Goal: Task Accomplishment & Management: Manage account settings

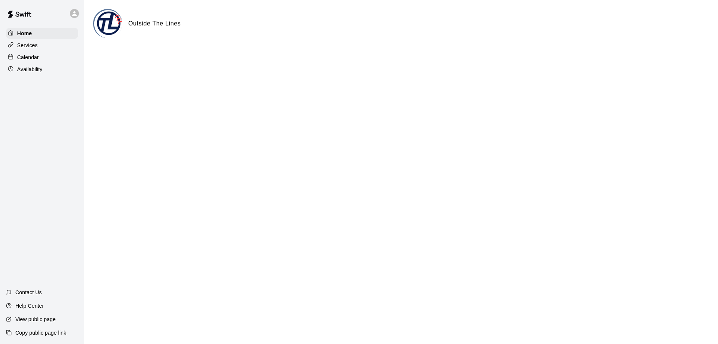
click at [36, 58] on p "Calendar" at bounding box center [28, 56] width 22 height 7
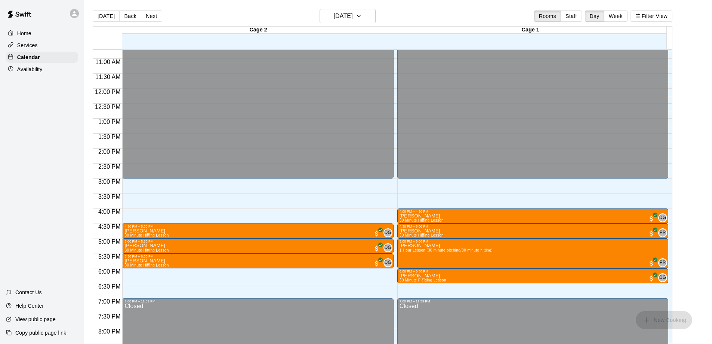
scroll to position [333, 0]
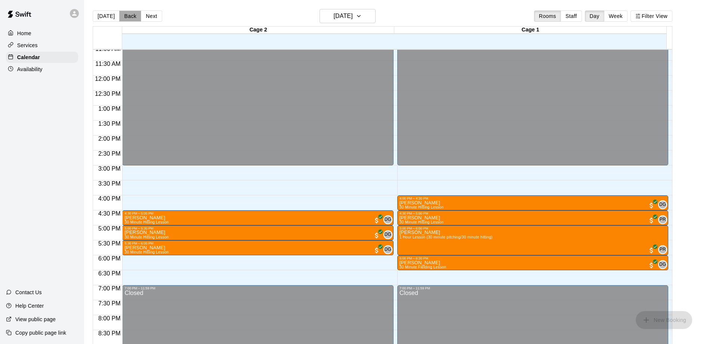
click at [128, 14] on button "Back" at bounding box center [130, 15] width 22 height 11
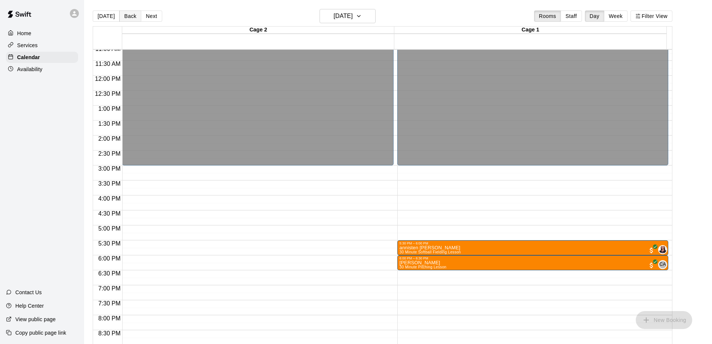
click at [128, 14] on button "Back" at bounding box center [130, 15] width 22 height 11
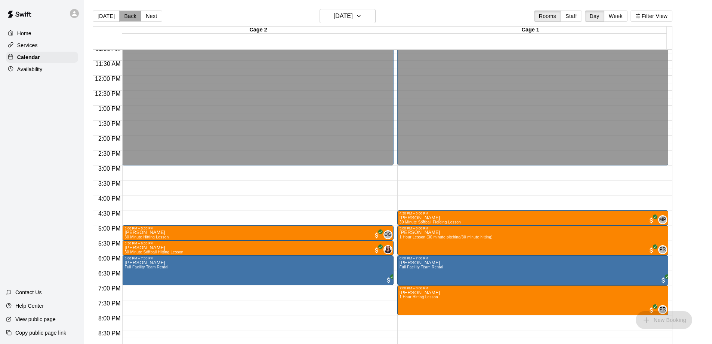
click at [128, 14] on button "Back" at bounding box center [130, 15] width 22 height 11
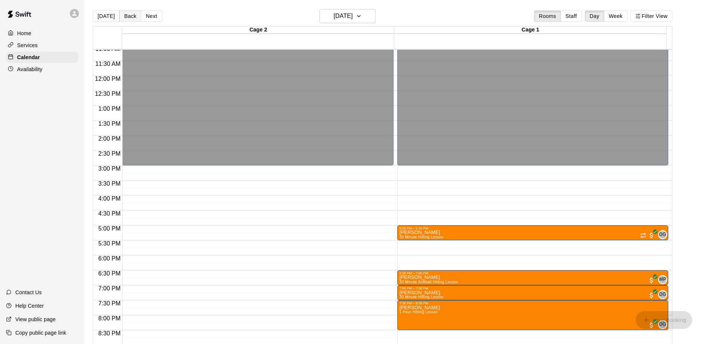
click at [128, 14] on button "Back" at bounding box center [130, 15] width 22 height 11
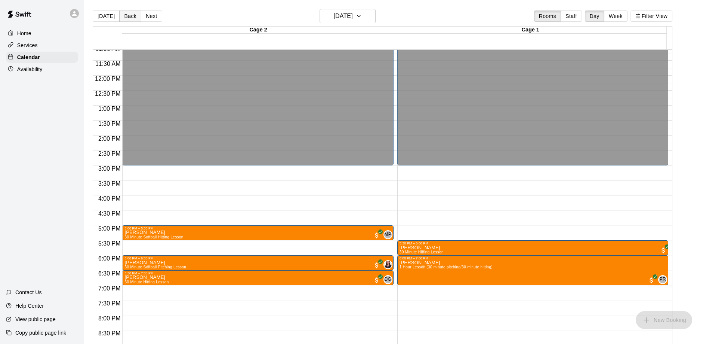
click at [127, 17] on button "Back" at bounding box center [130, 15] width 22 height 11
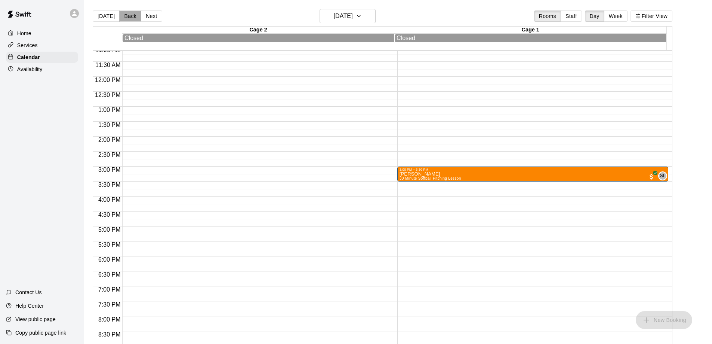
click at [127, 17] on button "Back" at bounding box center [130, 15] width 22 height 11
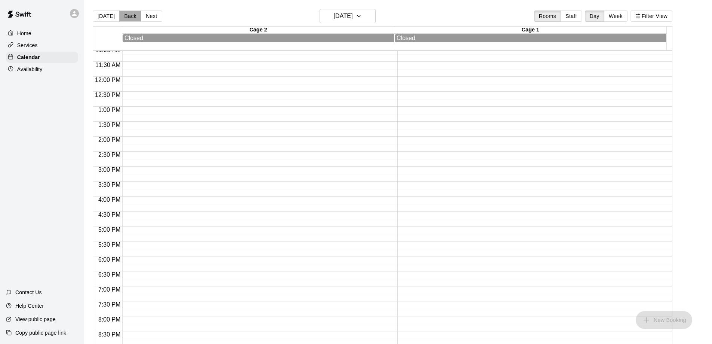
click at [127, 17] on button "Back" at bounding box center [130, 15] width 22 height 11
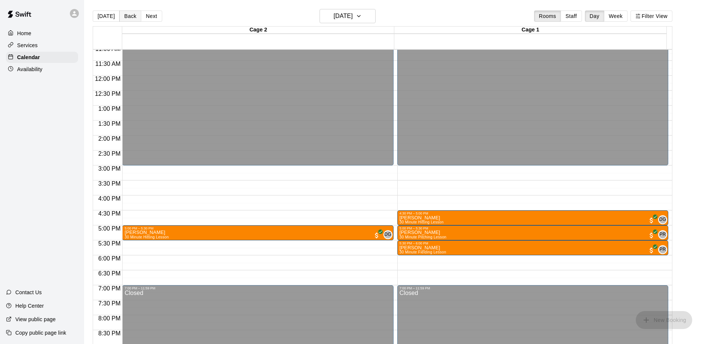
click at [127, 17] on button "Back" at bounding box center [130, 15] width 22 height 11
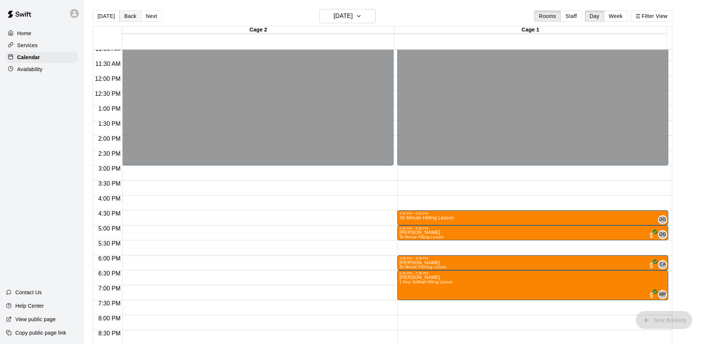
click at [127, 17] on button "Back" at bounding box center [130, 15] width 22 height 11
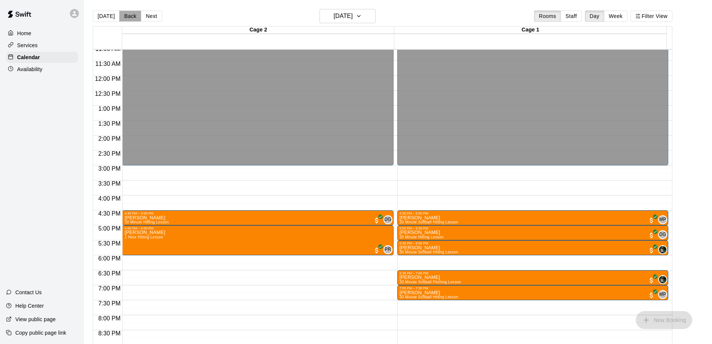
click at [127, 17] on button "Back" at bounding box center [130, 15] width 22 height 11
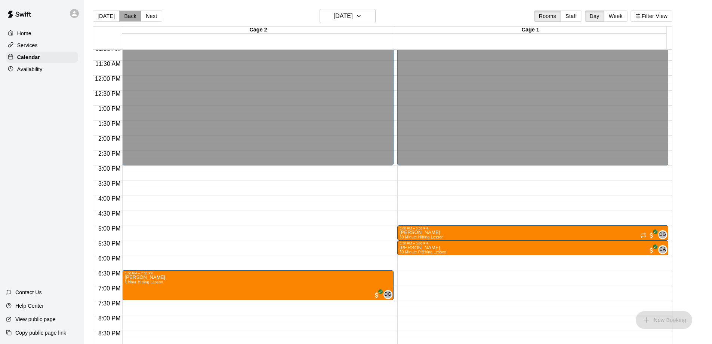
click at [125, 15] on button "Back" at bounding box center [130, 15] width 22 height 11
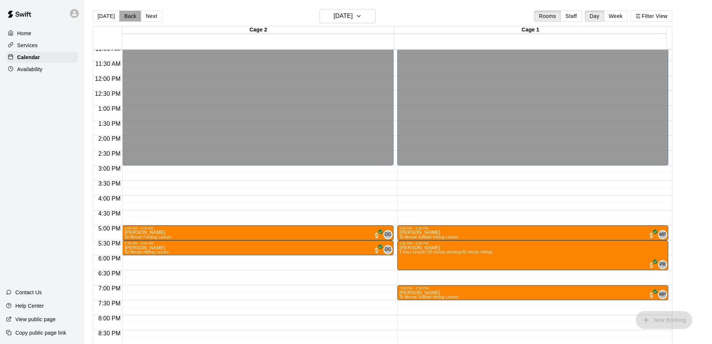
click at [127, 14] on button "Back" at bounding box center [130, 15] width 22 height 11
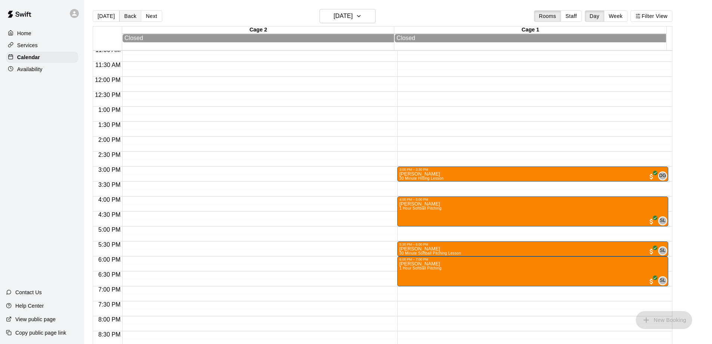
click at [127, 14] on button "Back" at bounding box center [130, 15] width 22 height 11
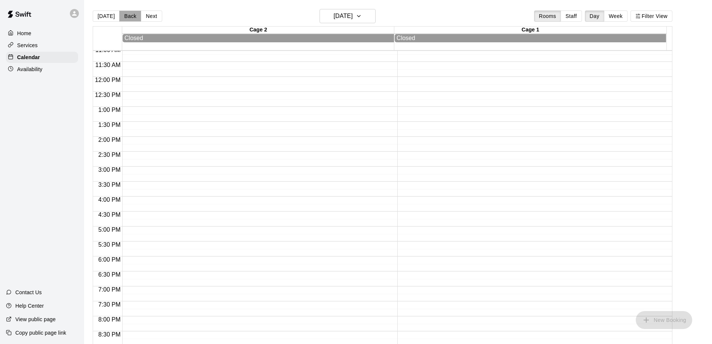
click at [127, 14] on button "Back" at bounding box center [130, 15] width 22 height 11
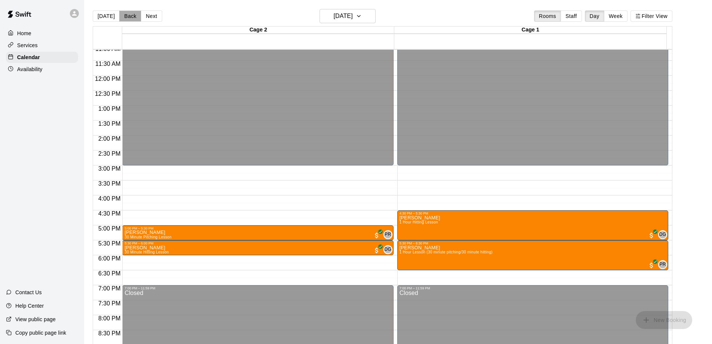
click at [127, 14] on button "Back" at bounding box center [130, 15] width 22 height 11
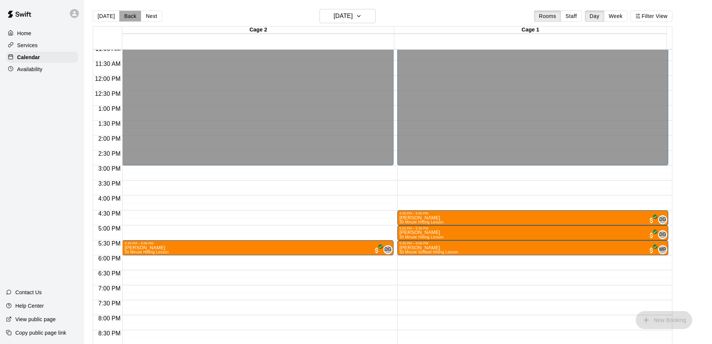
click at [127, 14] on button "Back" at bounding box center [130, 15] width 22 height 11
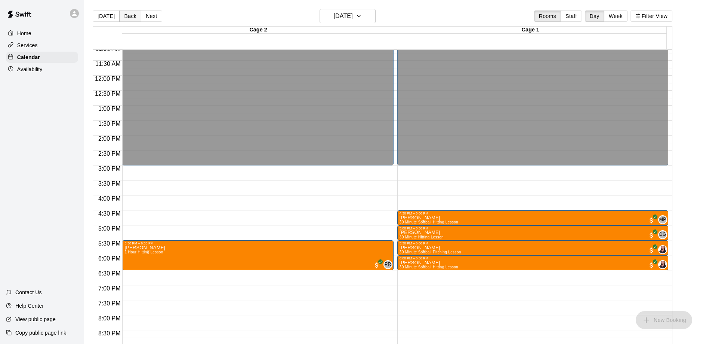
click at [127, 14] on button "Back" at bounding box center [130, 15] width 22 height 11
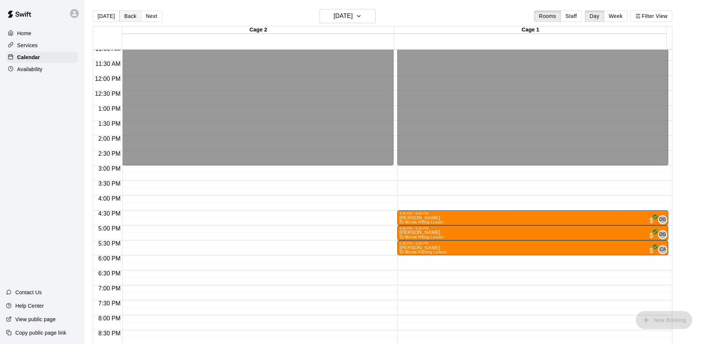
click at [127, 14] on button "Back" at bounding box center [130, 15] width 22 height 11
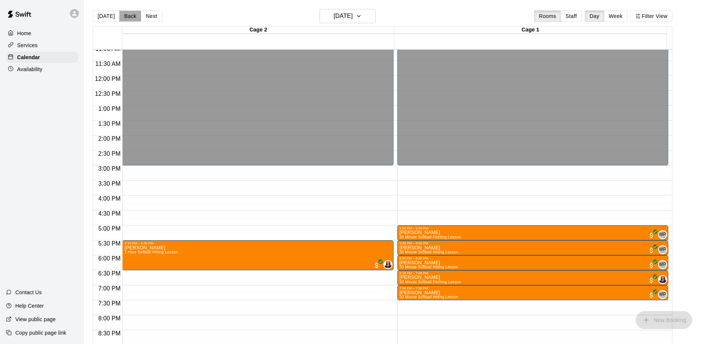
click at [127, 14] on button "Back" at bounding box center [130, 15] width 22 height 11
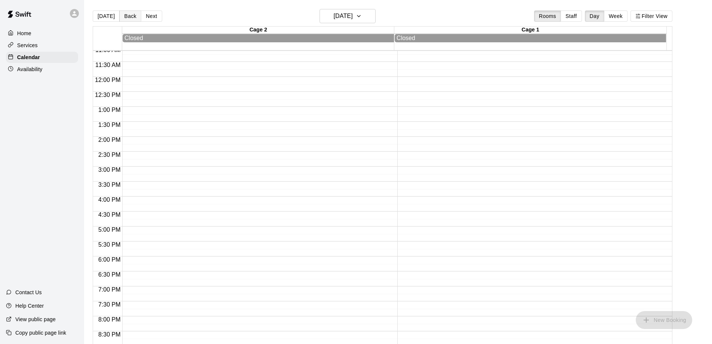
click at [127, 14] on button "Back" at bounding box center [130, 15] width 22 height 11
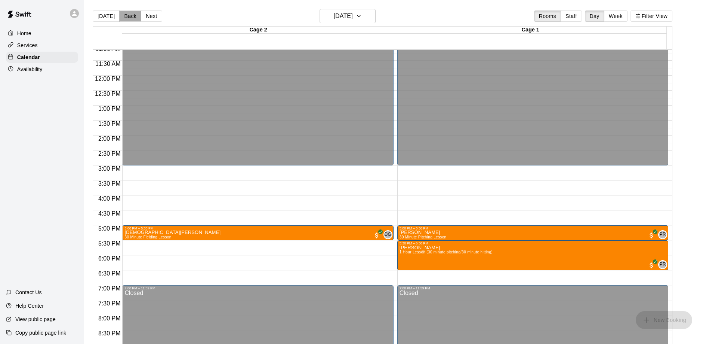
click at [127, 14] on button "Back" at bounding box center [130, 15] width 22 height 11
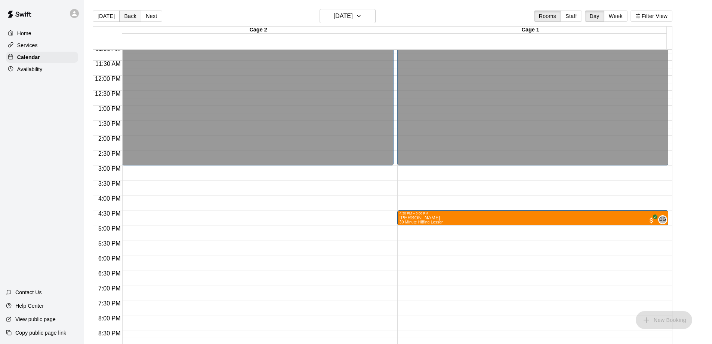
click at [127, 14] on button "Back" at bounding box center [130, 15] width 22 height 11
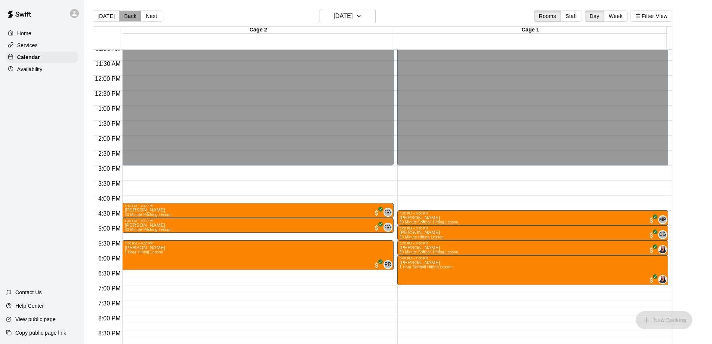
click at [127, 14] on button "Back" at bounding box center [130, 15] width 22 height 11
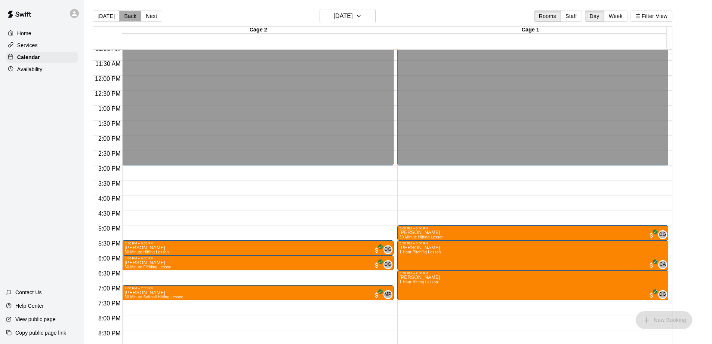
click at [127, 14] on button "Back" at bounding box center [130, 15] width 22 height 11
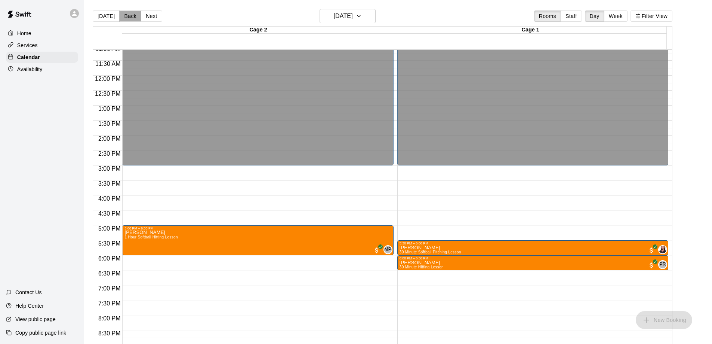
click at [127, 14] on button "Back" at bounding box center [130, 15] width 22 height 11
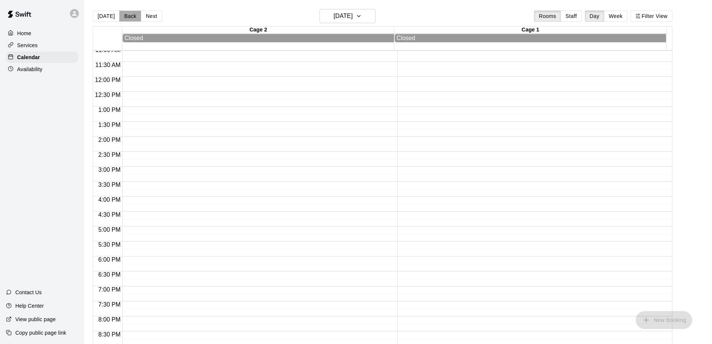
click at [127, 14] on button "Back" at bounding box center [130, 15] width 22 height 11
click at [108, 12] on button "[DATE]" at bounding box center [106, 15] width 27 height 11
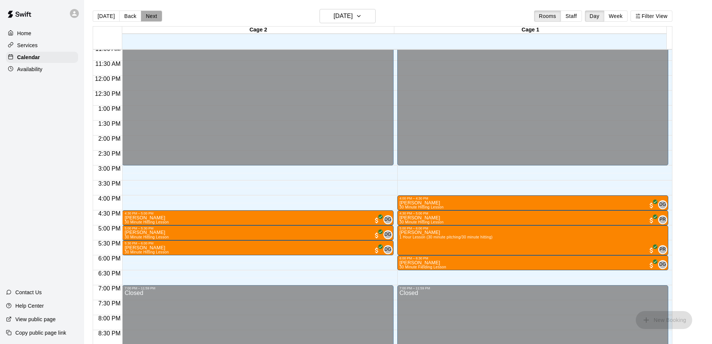
click at [153, 17] on button "Next" at bounding box center [151, 15] width 21 height 11
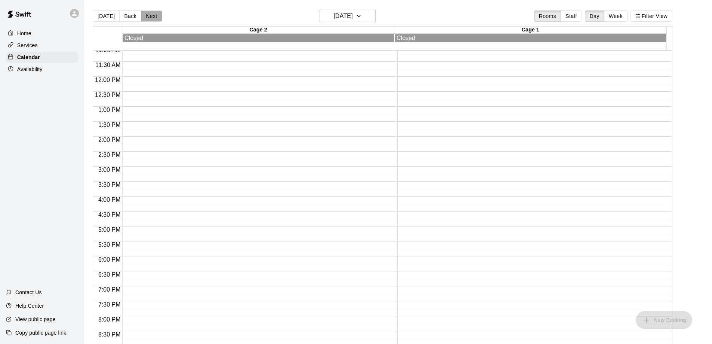
click at [153, 17] on button "Next" at bounding box center [151, 15] width 21 height 11
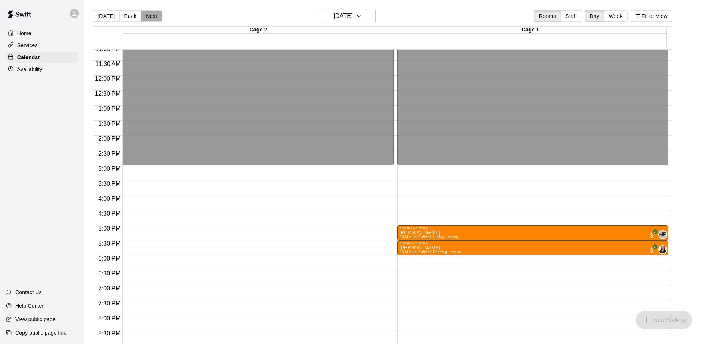
click at [153, 17] on button "Next" at bounding box center [151, 15] width 21 height 11
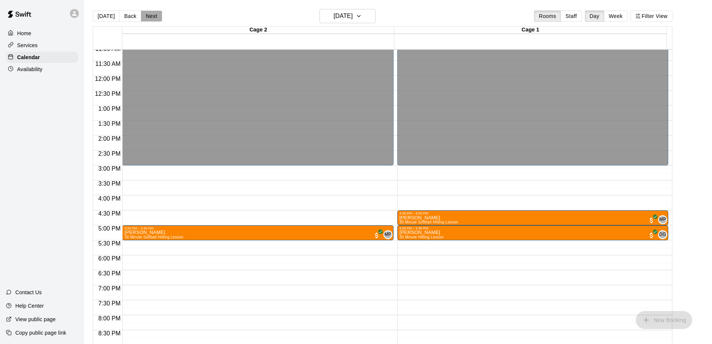
click at [153, 17] on button "Next" at bounding box center [151, 15] width 21 height 11
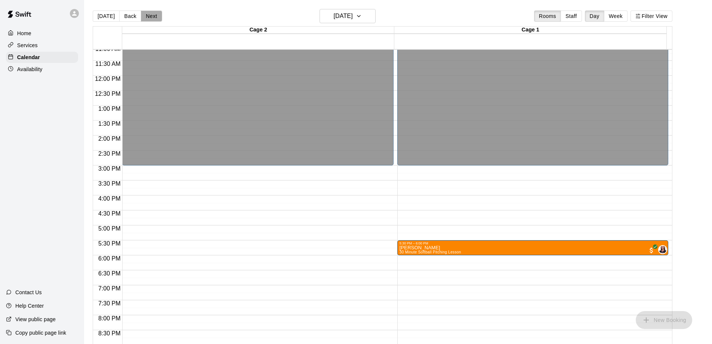
click at [153, 17] on button "Next" at bounding box center [151, 15] width 21 height 11
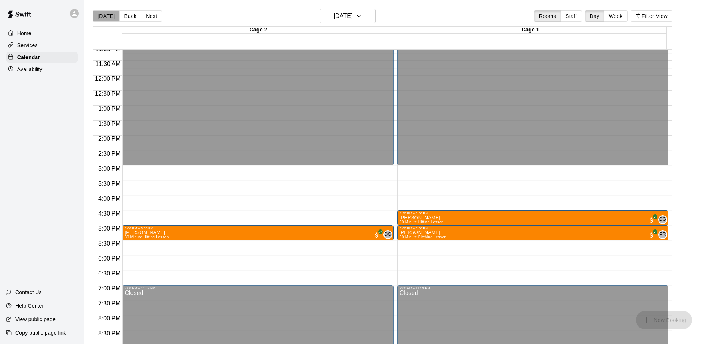
click at [111, 14] on button "[DATE]" at bounding box center [106, 15] width 27 height 11
